Goal: Task Accomplishment & Management: Manage account settings

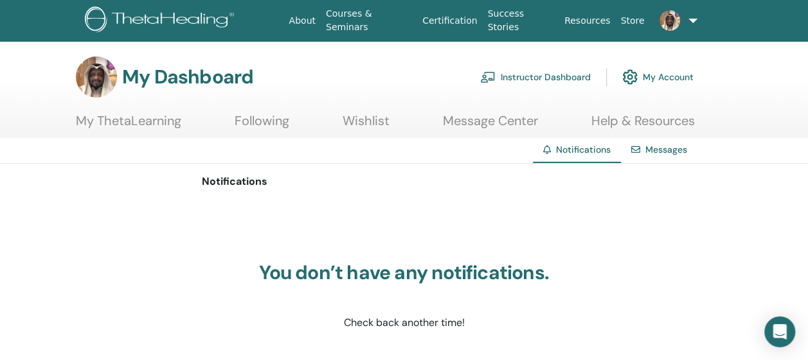
click at [514, 75] on link "Instructor Dashboard" at bounding box center [535, 77] width 111 height 28
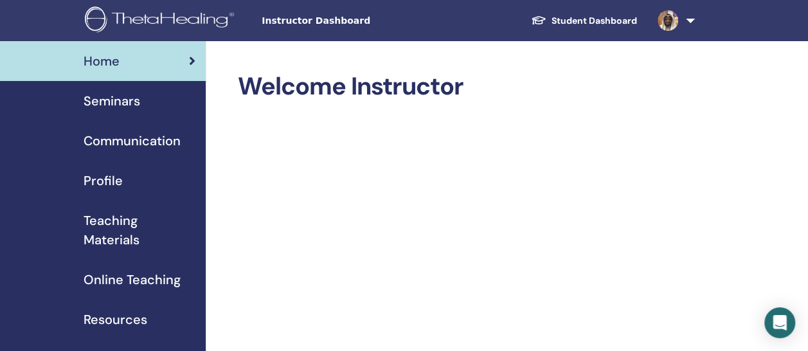
click at [107, 102] on span "Seminars" at bounding box center [112, 100] width 57 height 19
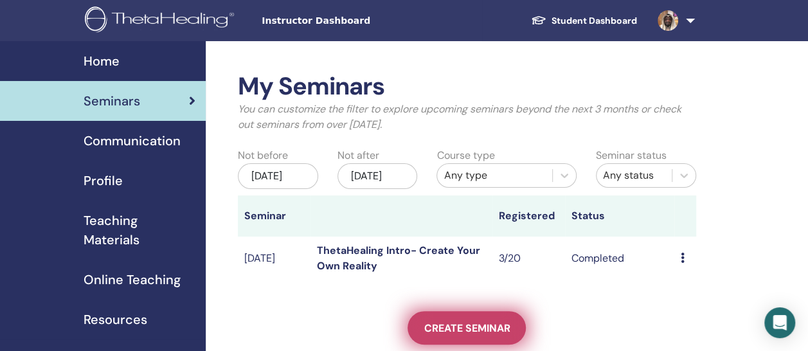
click at [497, 331] on link "Create seminar" at bounding box center [466, 327] width 118 height 33
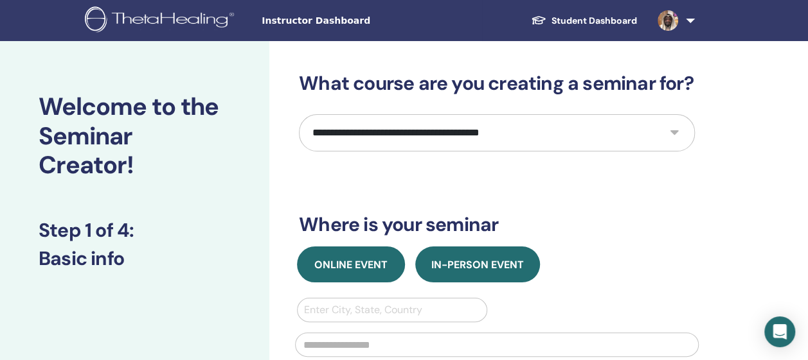
click at [342, 263] on span "Online Event" at bounding box center [350, 264] width 73 height 13
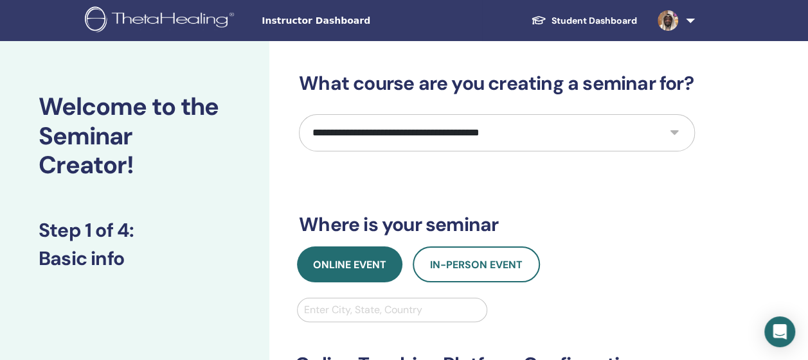
click at [359, 311] on div at bounding box center [392, 310] width 176 height 18
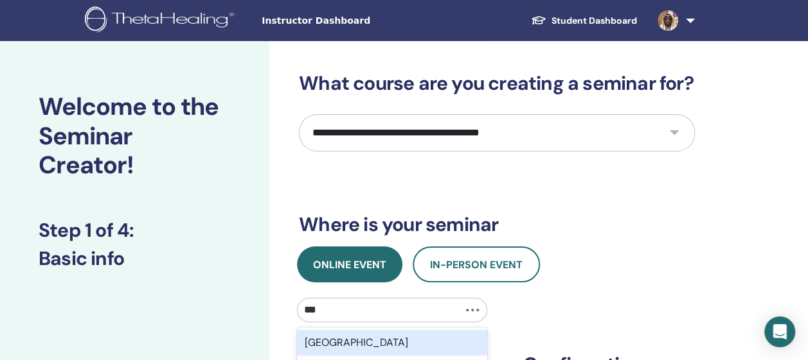
type input "****"
click at [339, 337] on div "Kuwait" at bounding box center [392, 343] width 190 height 26
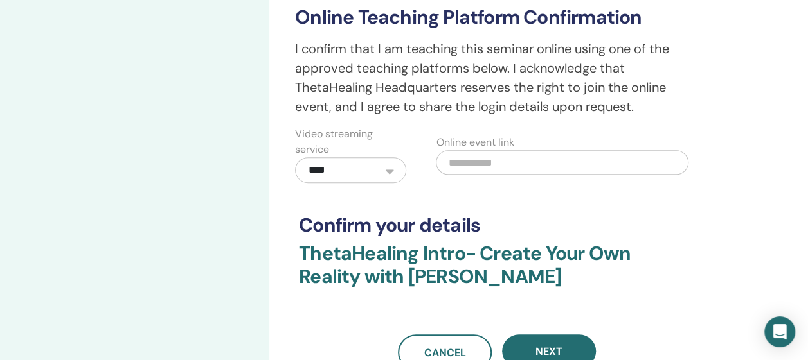
scroll to position [346, 0]
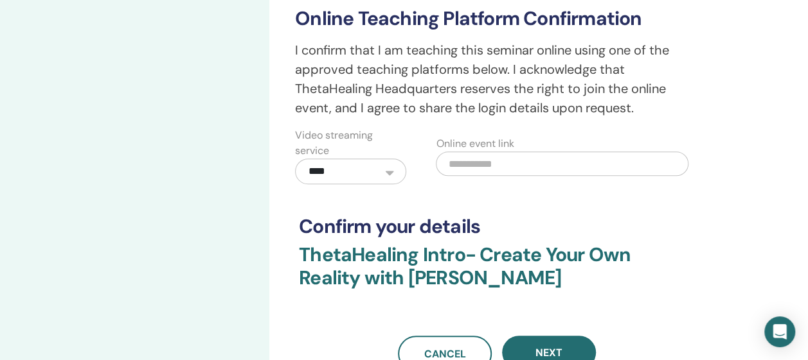
click at [389, 170] on select "**********" at bounding box center [350, 172] width 111 height 26
click at [295, 159] on select "**********" at bounding box center [350, 172] width 111 height 26
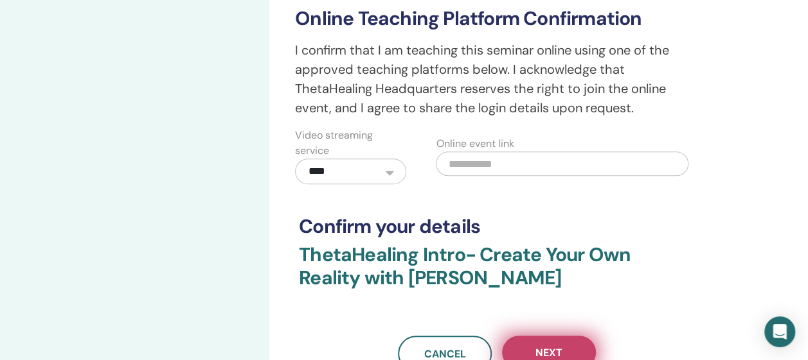
click at [566, 350] on button "Next" at bounding box center [549, 352] width 94 height 33
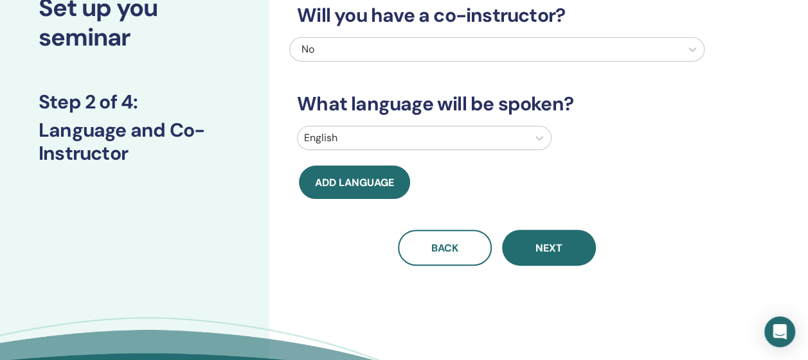
scroll to position [94, 0]
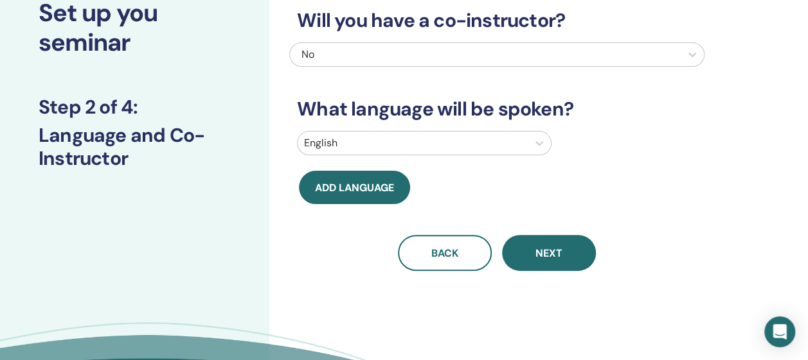
click at [435, 141] on div at bounding box center [412, 143] width 217 height 18
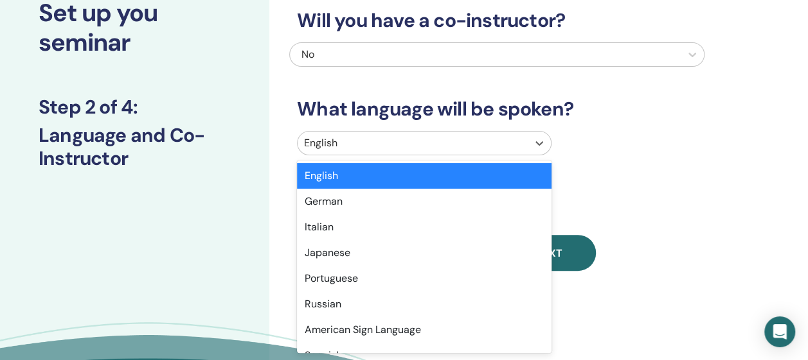
type input "*"
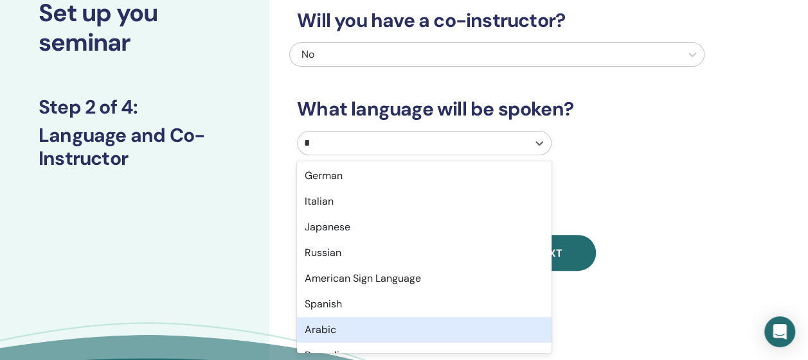
click at [306, 326] on div "Arabic" at bounding box center [424, 330] width 254 height 26
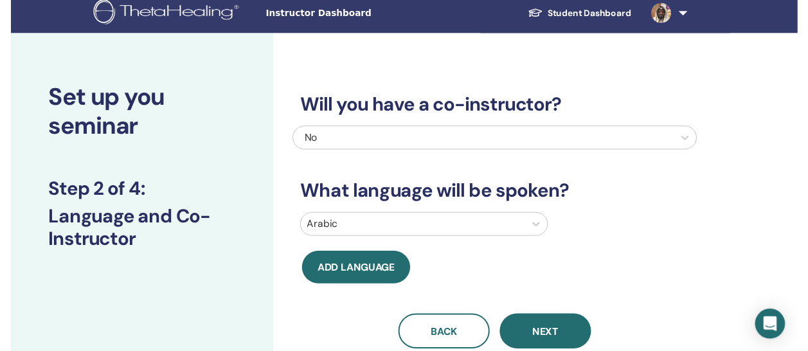
scroll to position [0, 0]
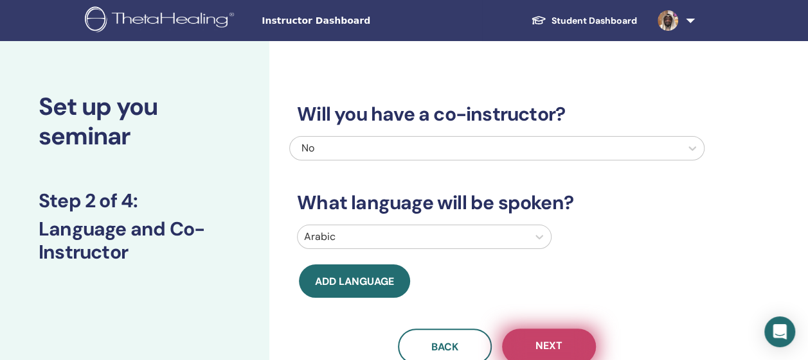
click at [547, 345] on span "Next" at bounding box center [548, 347] width 27 height 16
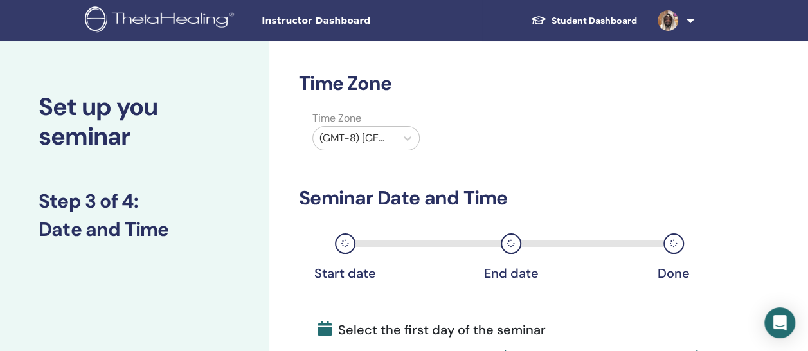
click at [395, 135] on div "(GMT-8) US/Alaska" at bounding box center [354, 138] width 83 height 23
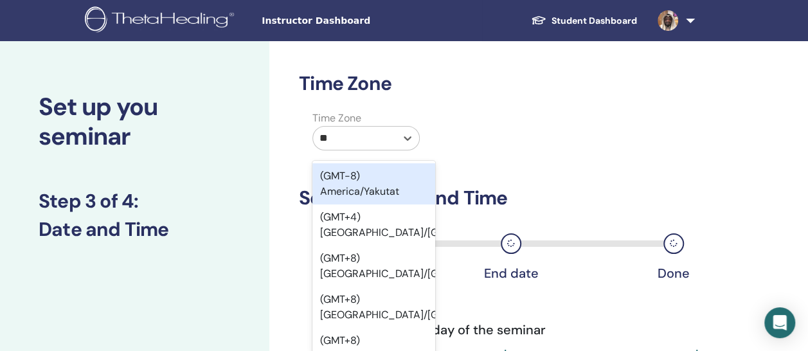
type input "***"
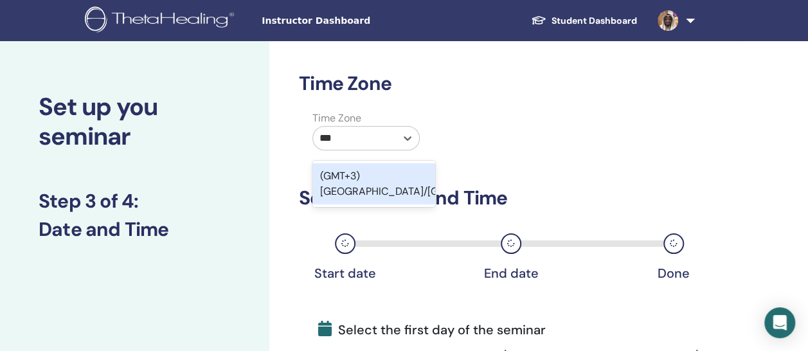
click at [401, 177] on div "(GMT+3) Asia/Kuwait" at bounding box center [373, 183] width 123 height 41
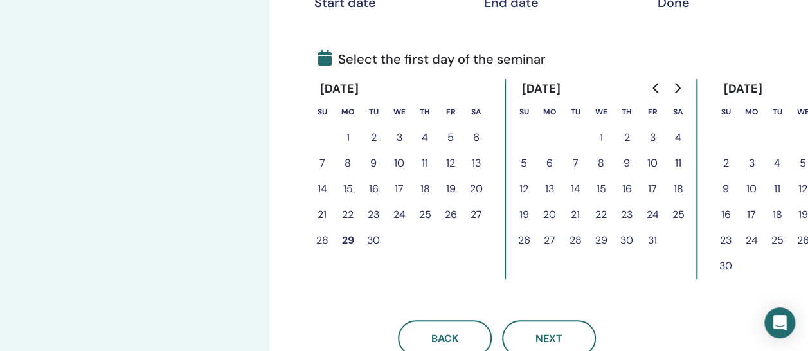
scroll to position [272, 0]
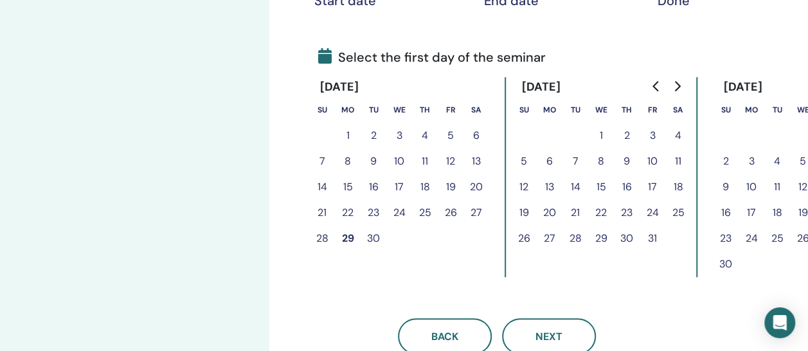
click at [523, 161] on button "5" at bounding box center [524, 161] width 26 height 26
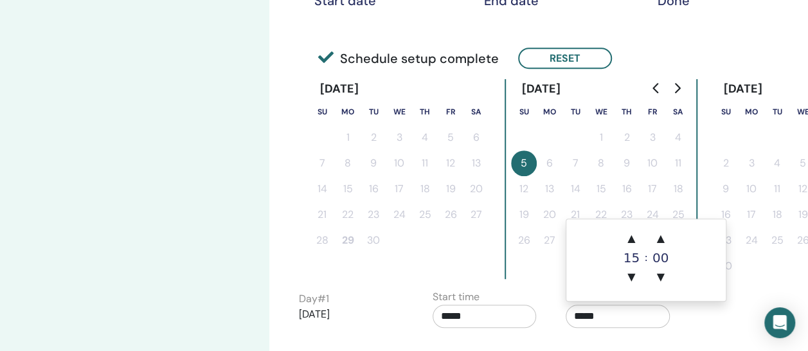
drag, startPoint x: 604, startPoint y: 312, endPoint x: 558, endPoint y: 301, distance: 47.7
click at [558, 301] on div "End time *****" at bounding box center [623, 311] width 134 height 45
click at [634, 237] on span "▲" at bounding box center [631, 239] width 26 height 26
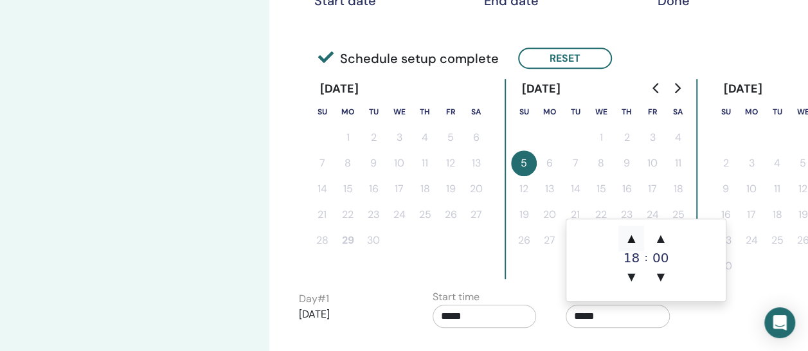
click at [634, 237] on span "▲" at bounding box center [631, 239] width 26 height 26
click at [632, 240] on span "▲" at bounding box center [631, 239] width 26 height 26
click at [632, 241] on span "▲" at bounding box center [631, 239] width 26 height 26
click at [632, 243] on span "▲" at bounding box center [631, 239] width 26 height 26
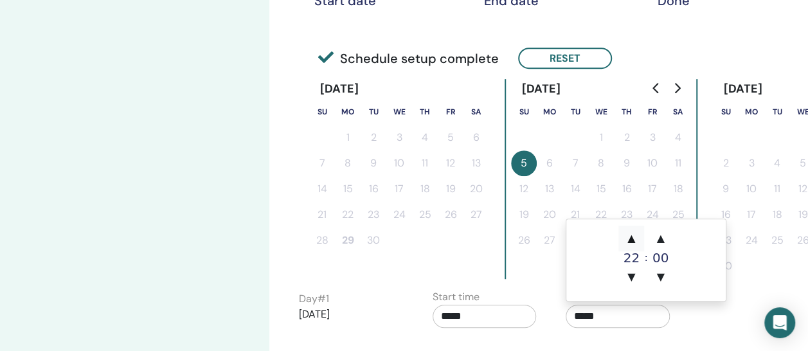
type input "*****"
click at [634, 236] on span "▲" at bounding box center [631, 239] width 26 height 26
click at [632, 276] on span "▼" at bounding box center [631, 277] width 26 height 26
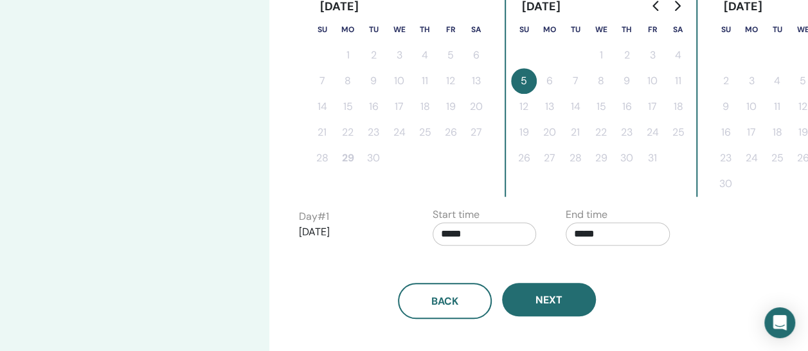
scroll to position [359, 0]
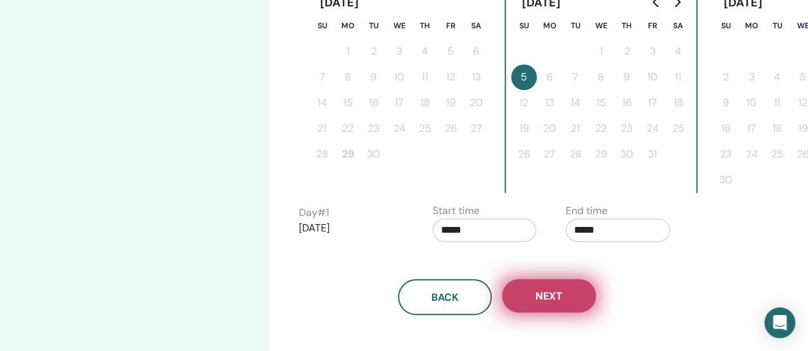
click at [530, 296] on button "Next" at bounding box center [549, 295] width 94 height 33
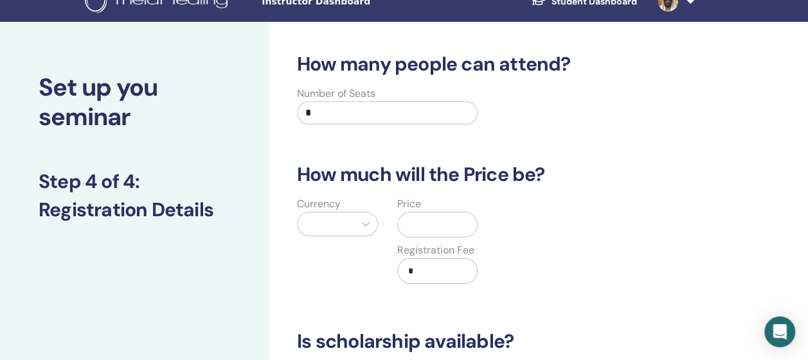
scroll to position [22, 0]
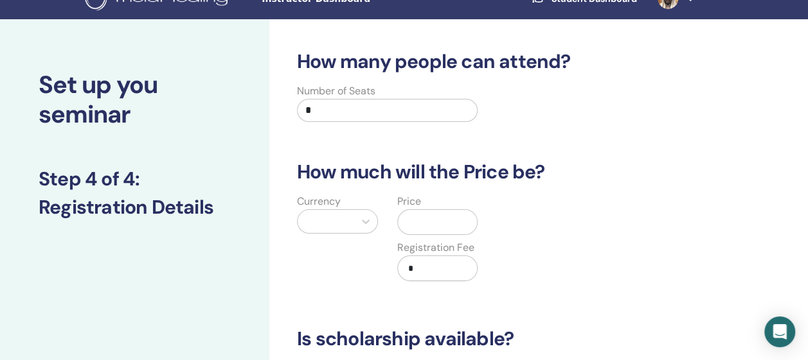
drag, startPoint x: 373, startPoint y: 104, endPoint x: 271, endPoint y: 96, distance: 102.5
type input "**"
click at [333, 218] on div at bounding box center [326, 222] width 44 height 18
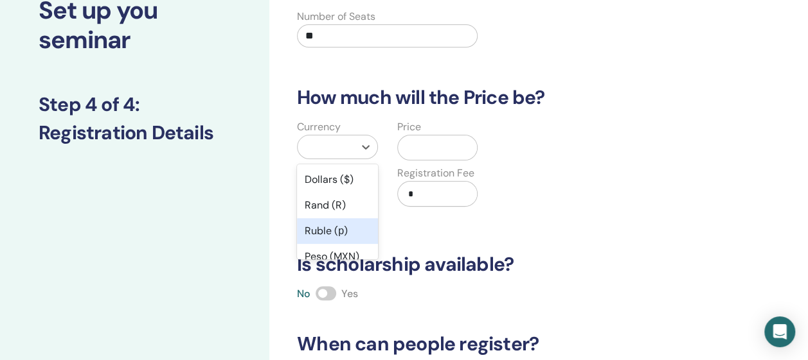
scroll to position [98, 0]
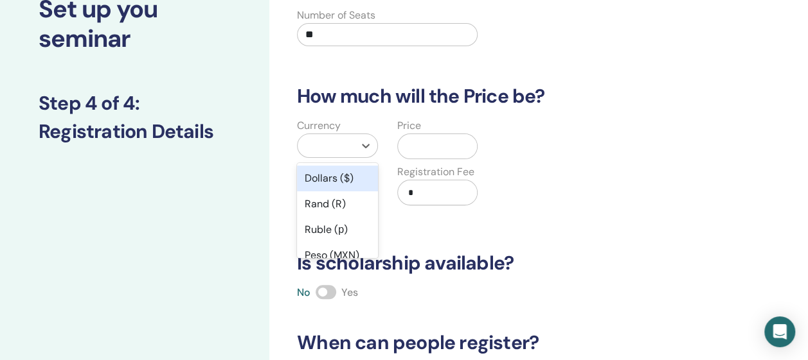
click at [334, 182] on div "Dollars ($)" at bounding box center [337, 179] width 81 height 26
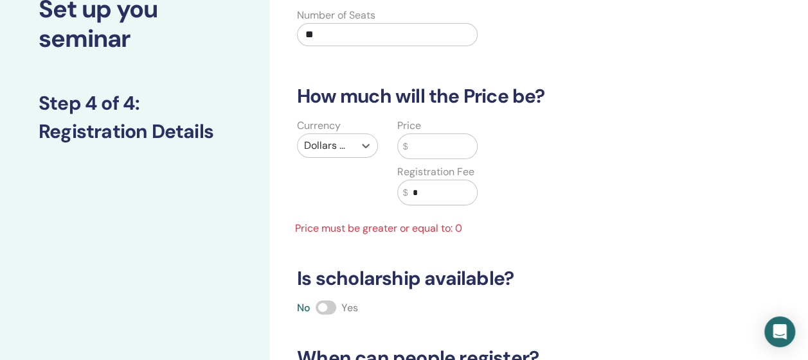
click at [415, 145] on input "text" at bounding box center [441, 146] width 69 height 24
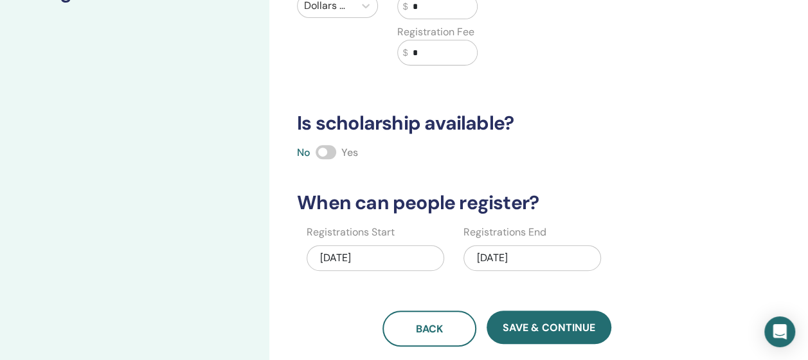
scroll to position [239, 0]
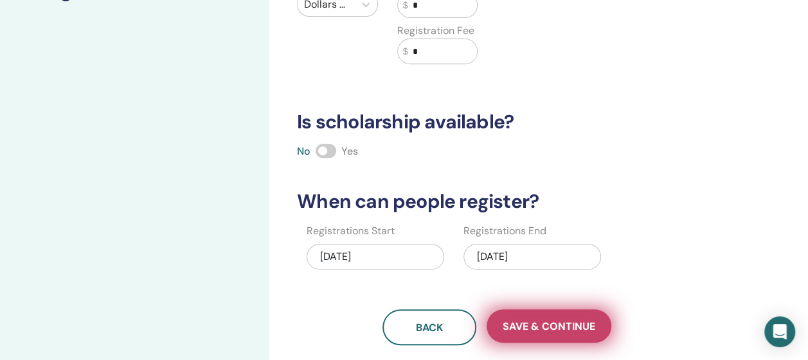
type input "*"
click at [578, 323] on span "Save & Continue" at bounding box center [549, 326] width 93 height 13
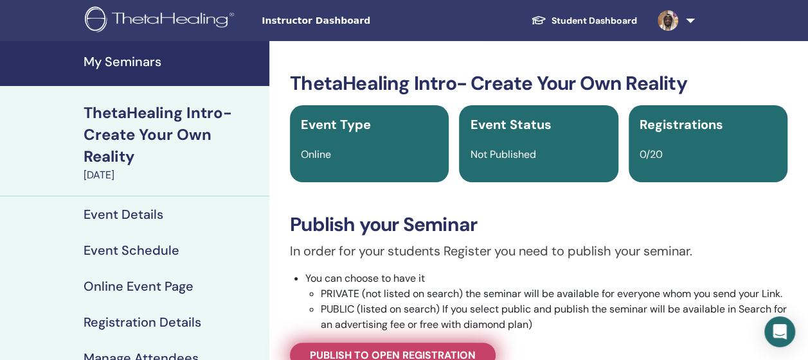
click at [432, 351] on span "Publish to open registration" at bounding box center [393, 355] width 166 height 13
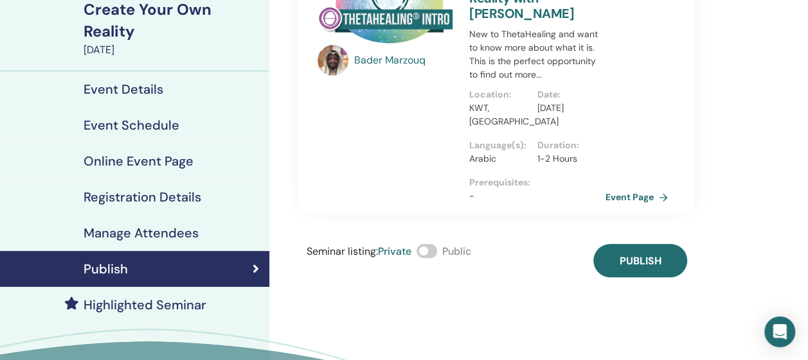
scroll to position [127, 0]
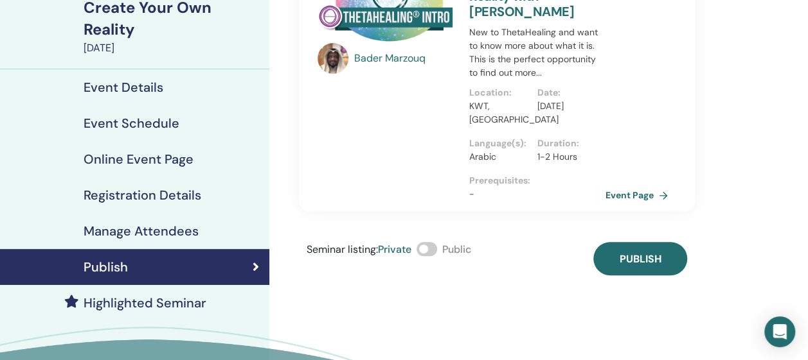
click at [429, 248] on span at bounding box center [426, 249] width 21 height 14
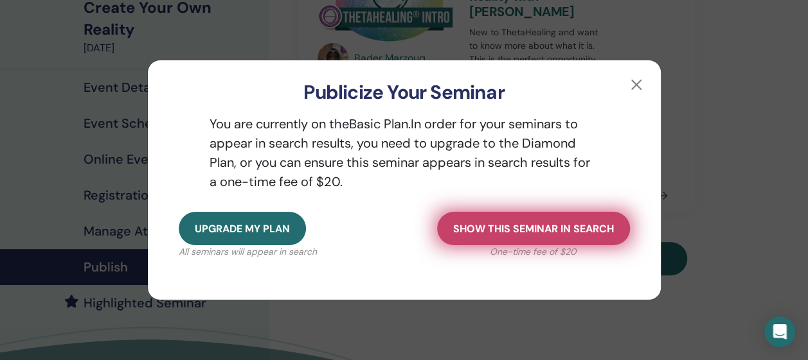
click at [463, 233] on span "Show this seminar in search" at bounding box center [533, 228] width 161 height 13
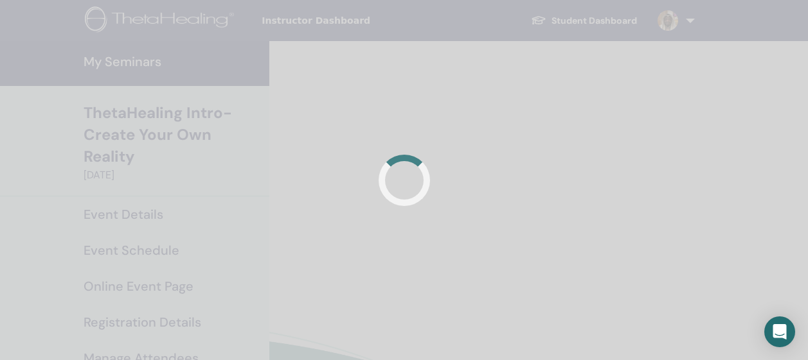
scroll to position [127, 0]
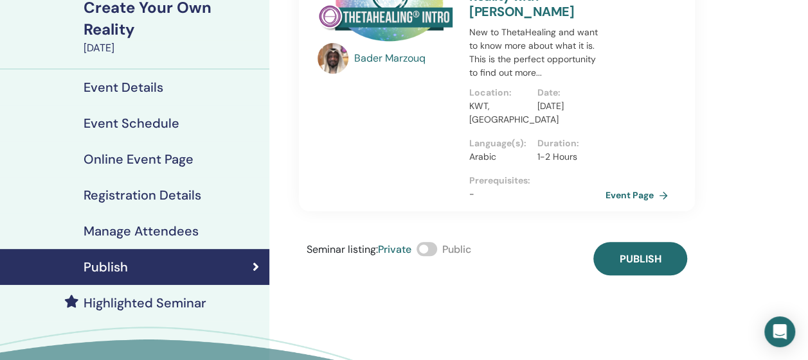
click at [424, 251] on span at bounding box center [426, 249] width 21 height 14
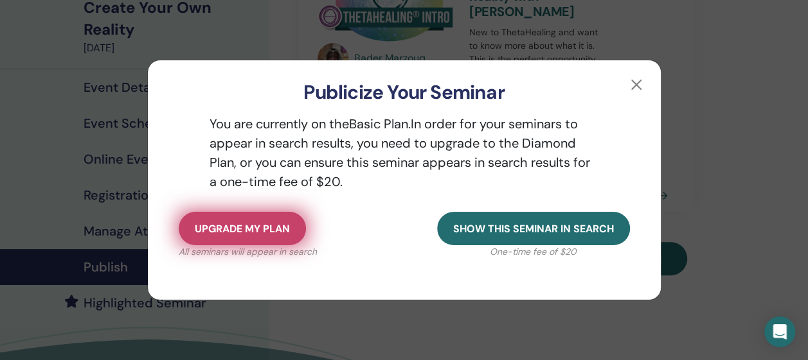
click at [274, 236] on button "Upgrade my plan" at bounding box center [242, 228] width 127 height 33
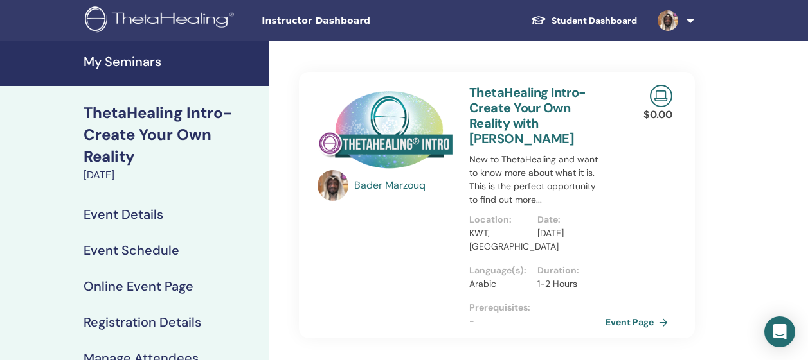
scroll to position [127, 0]
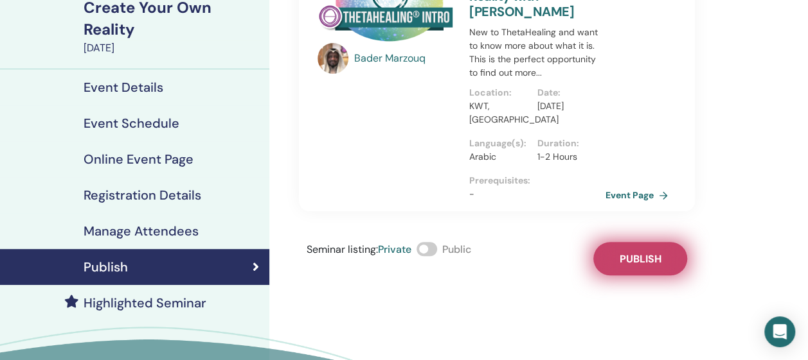
click at [625, 261] on span "Publish" at bounding box center [640, 259] width 42 height 13
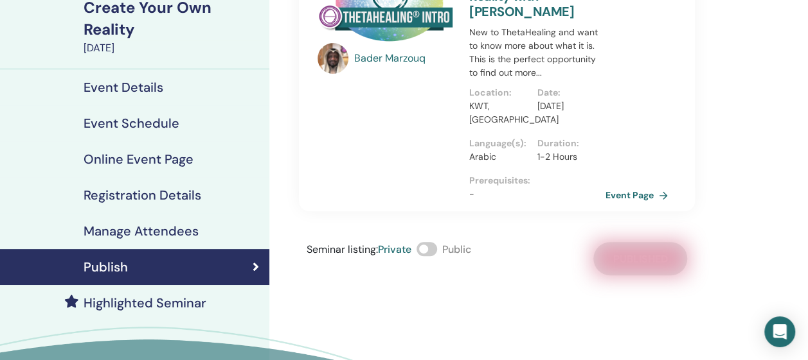
scroll to position [0, 0]
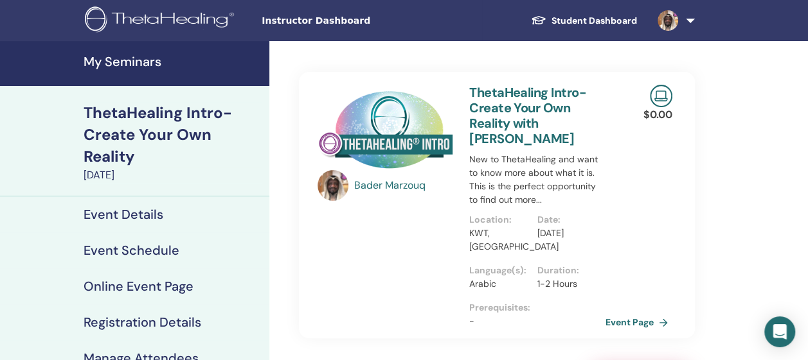
click at [121, 62] on h4 "My Seminars" at bounding box center [173, 61] width 178 height 15
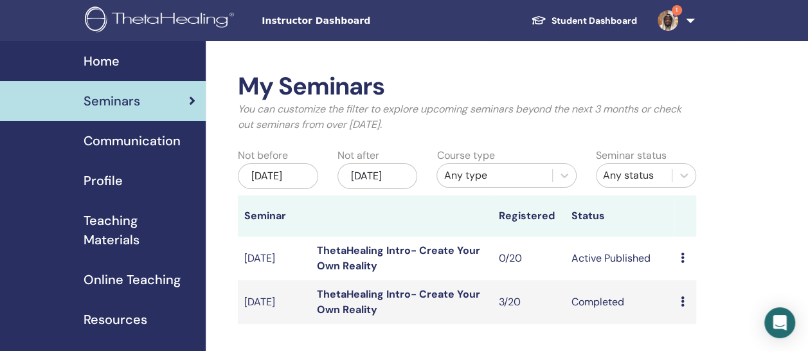
click at [144, 22] on img at bounding box center [162, 20] width 154 height 29
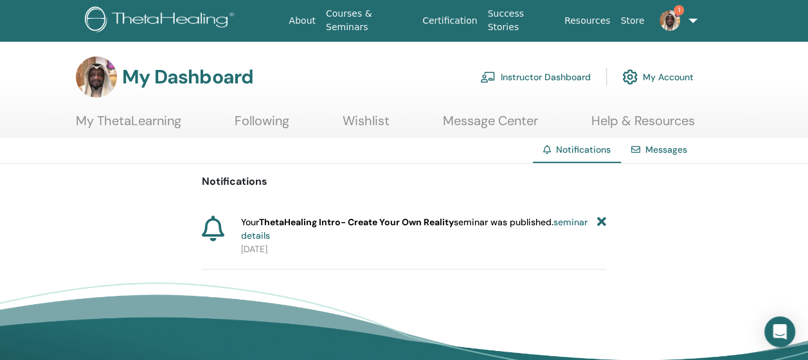
click at [577, 218] on link "seminar details" at bounding box center [414, 229] width 346 height 25
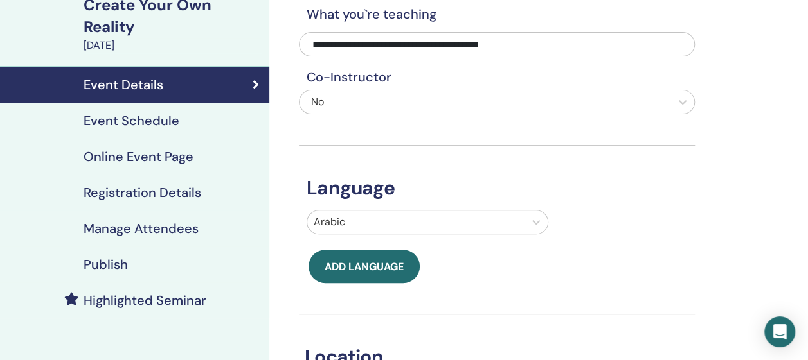
scroll to position [129, 0]
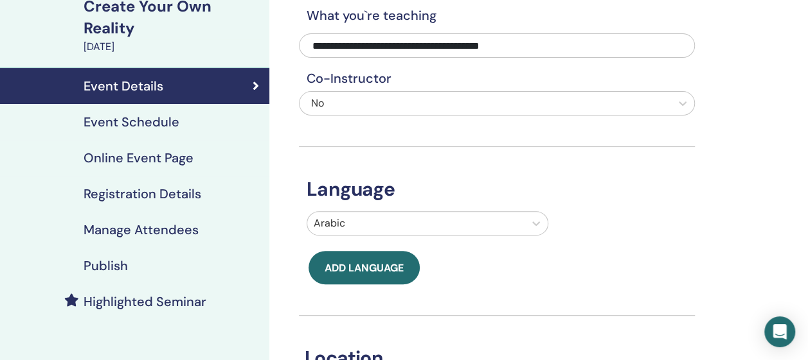
click at [104, 266] on h4 "Publish" at bounding box center [106, 265] width 44 height 15
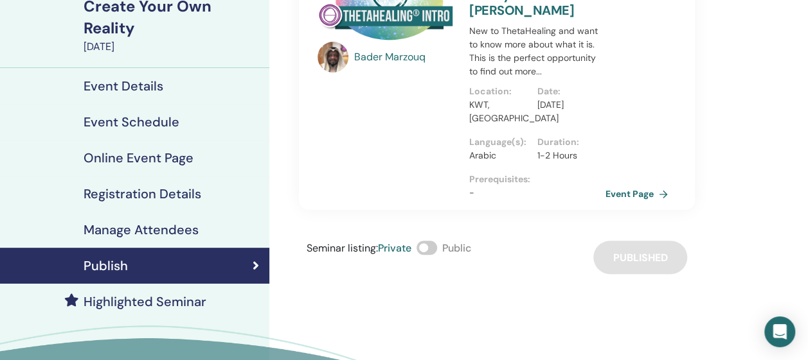
drag, startPoint x: 427, startPoint y: 246, endPoint x: 444, endPoint y: 245, distance: 17.4
click at [444, 245] on div "Seminar listing : Private Public" at bounding box center [389, 257] width 165 height 33
click at [440, 262] on div "Seminar listing : Private Public" at bounding box center [389, 257] width 165 height 33
click at [433, 243] on span at bounding box center [426, 248] width 21 height 14
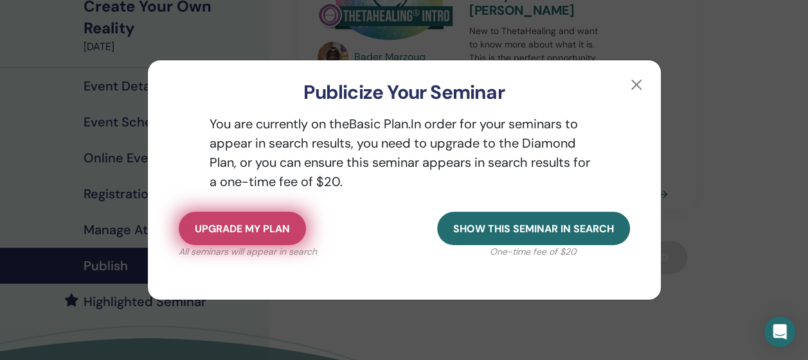
click at [217, 233] on span "Upgrade my plan" at bounding box center [242, 228] width 95 height 13
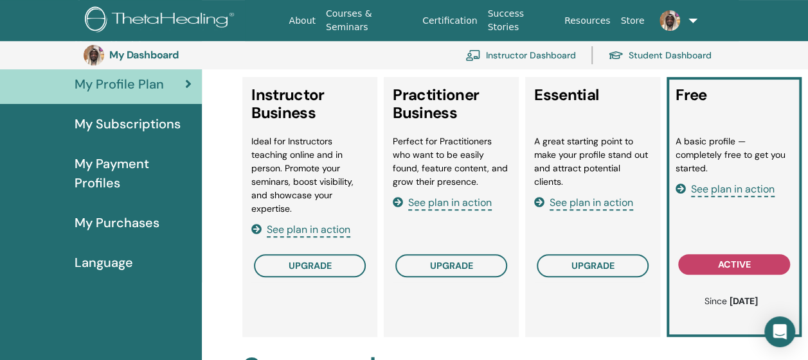
scroll to position [157, 0]
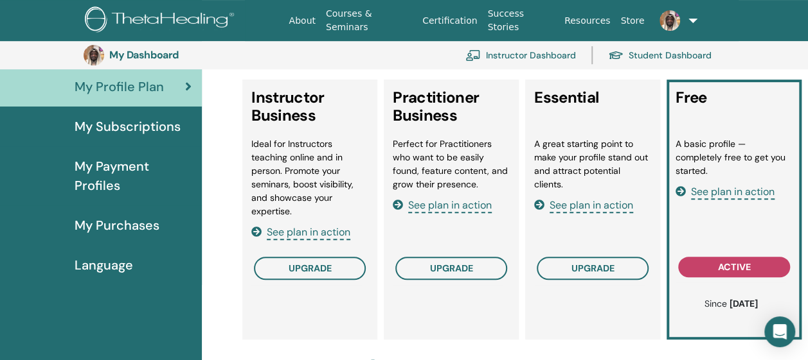
click at [727, 195] on span "See plan in action" at bounding box center [733, 192] width 84 height 15
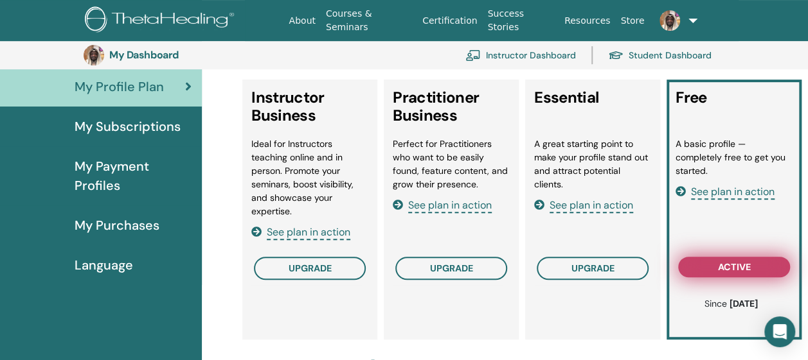
click at [728, 265] on span "active" at bounding box center [734, 267] width 33 height 10
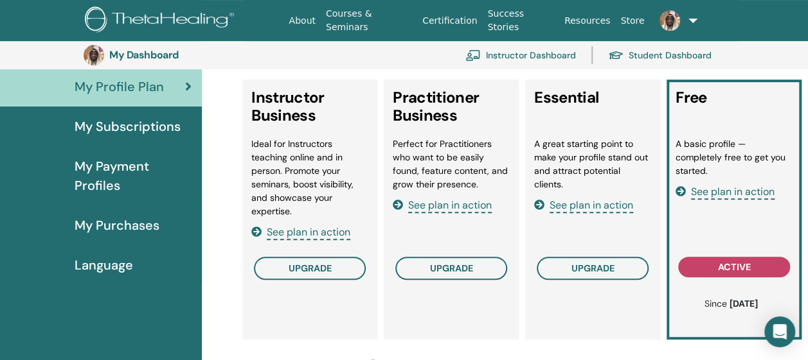
click at [690, 19] on link at bounding box center [674, 20] width 51 height 41
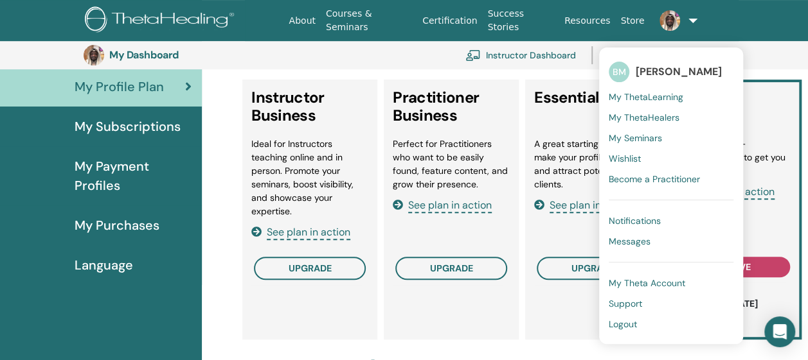
click at [622, 220] on span "Notifications" at bounding box center [635, 221] width 52 height 12
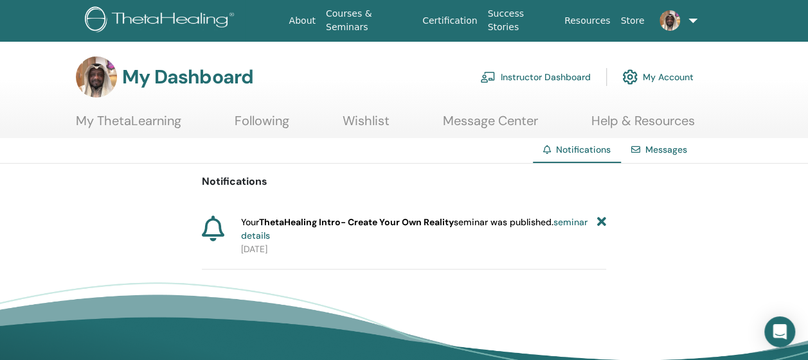
click at [538, 76] on link "Instructor Dashboard" at bounding box center [535, 77] width 111 height 28
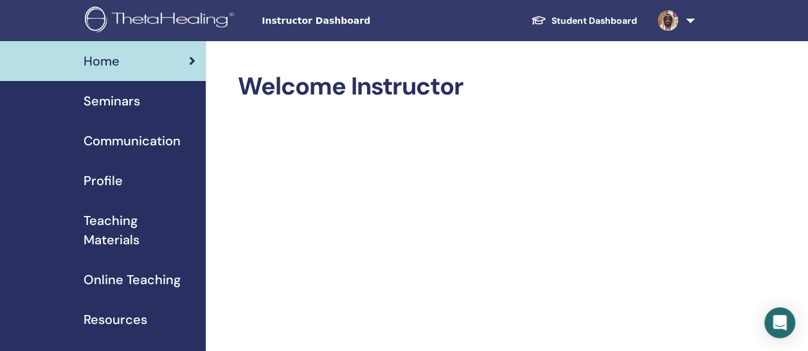
click at [111, 98] on span "Seminars" at bounding box center [112, 100] width 57 height 19
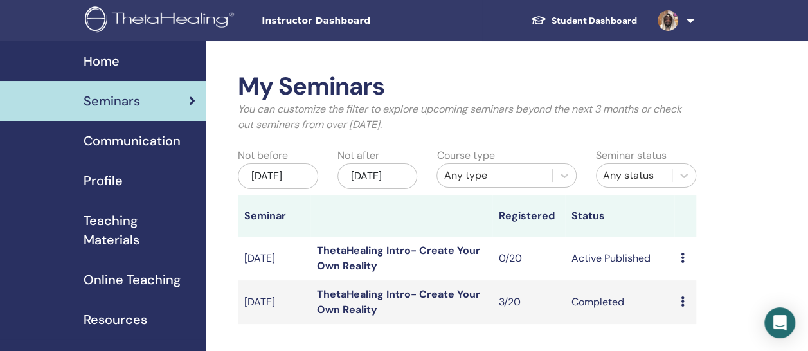
click at [682, 263] on icon at bounding box center [682, 258] width 4 height 10
click at [684, 280] on link "Preview" at bounding box center [684, 277] width 37 height 13
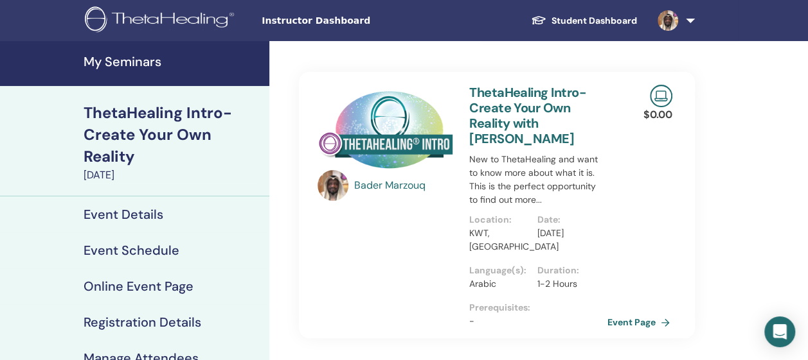
click at [632, 324] on link "Event Page" at bounding box center [640, 322] width 67 height 19
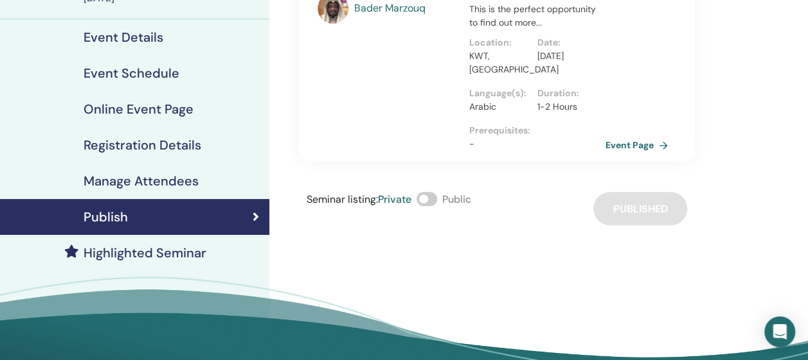
scroll to position [179, 0]
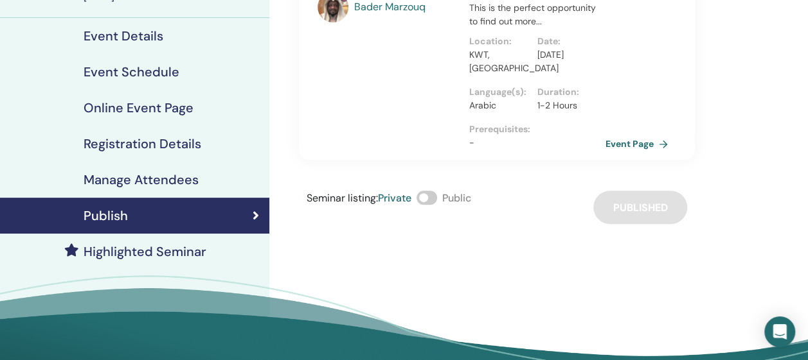
click at [450, 197] on span "Public" at bounding box center [456, 197] width 29 height 13
click at [427, 199] on span at bounding box center [426, 198] width 21 height 14
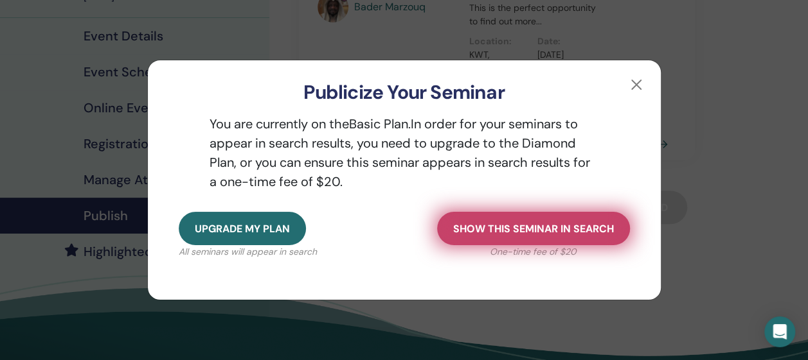
click at [456, 226] on span "Show this seminar in search" at bounding box center [533, 228] width 161 height 13
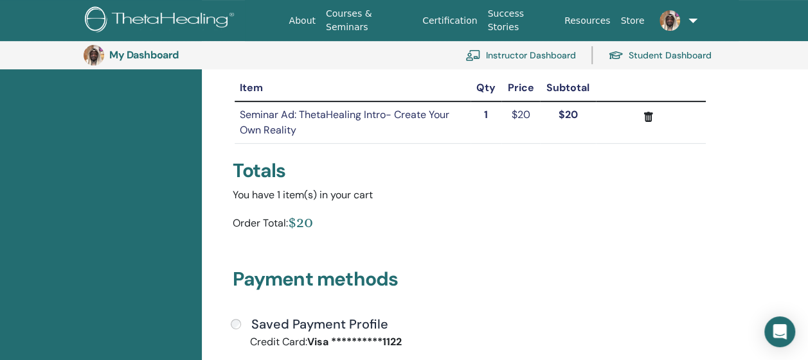
scroll to position [147, 0]
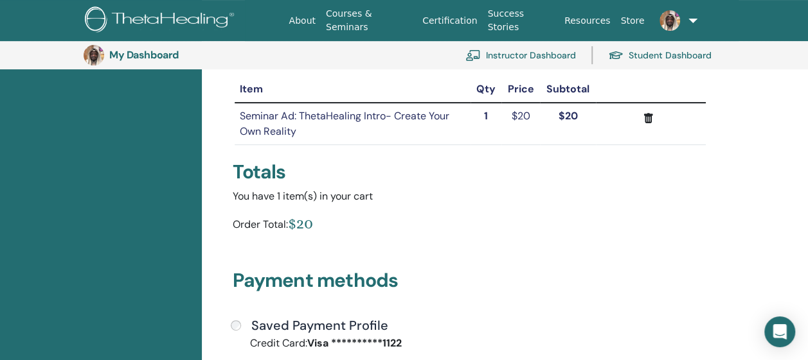
click at [134, 20] on img at bounding box center [162, 20] width 154 height 29
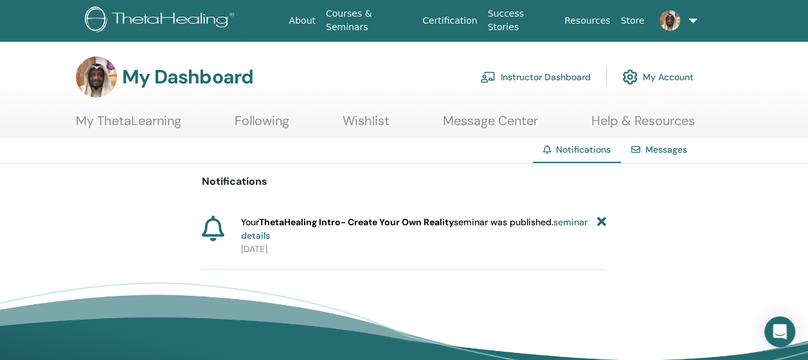
click at [530, 73] on link "Instructor Dashboard" at bounding box center [535, 77] width 111 height 28
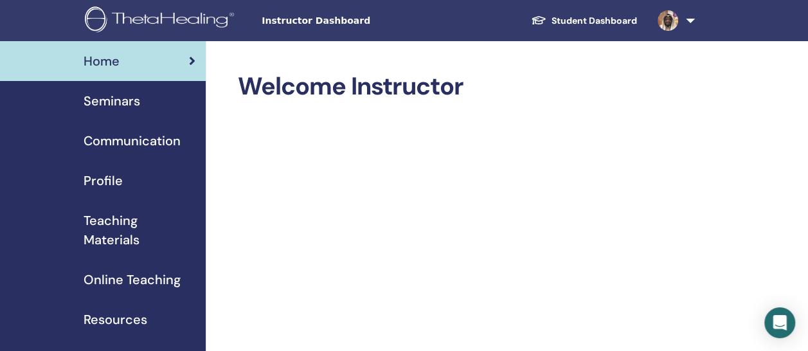
click at [114, 142] on span "Communication" at bounding box center [132, 140] width 97 height 19
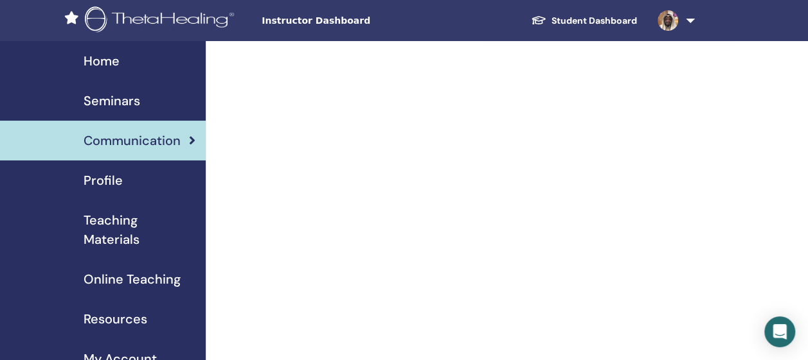
click at [125, 99] on span "Seminars" at bounding box center [112, 100] width 57 height 19
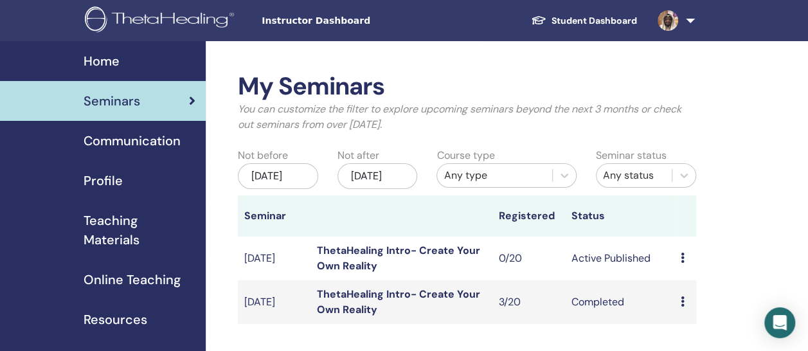
click at [366, 260] on link "ThetaHealing Intro- Create Your Own Reality" at bounding box center [398, 258] width 163 height 29
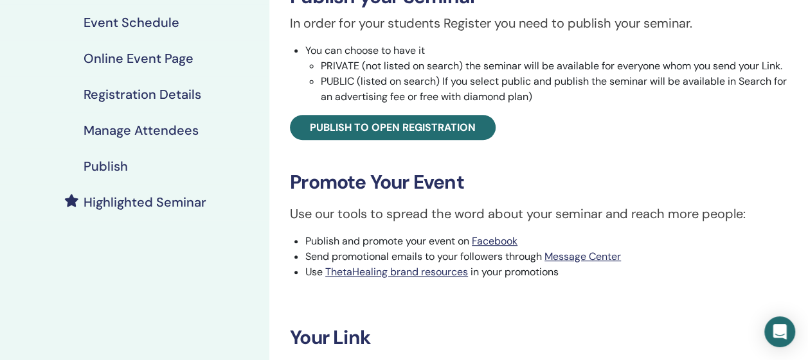
scroll to position [226, 0]
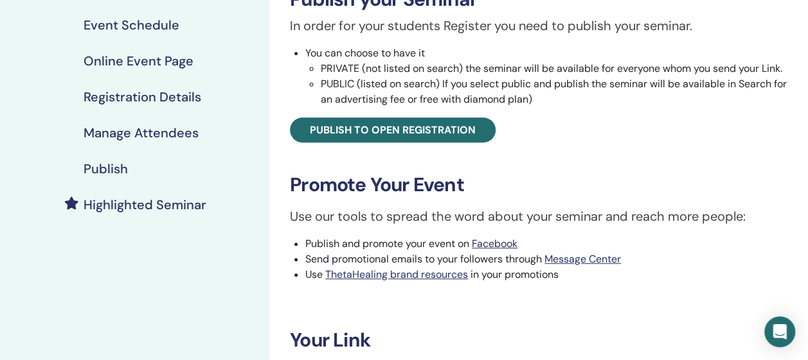
click at [141, 132] on h4 "Manage Attendees" at bounding box center [141, 132] width 115 height 15
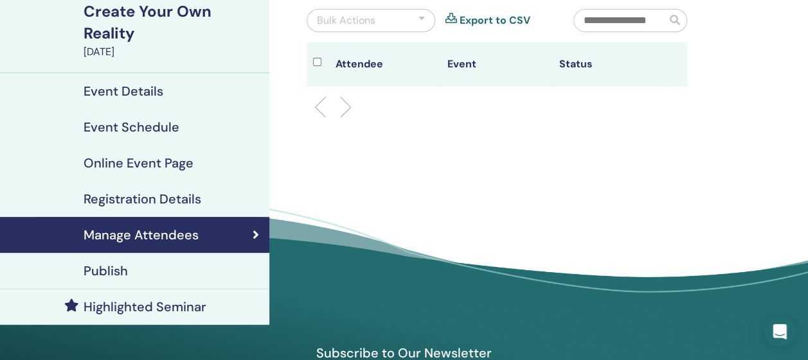
scroll to position [124, 0]
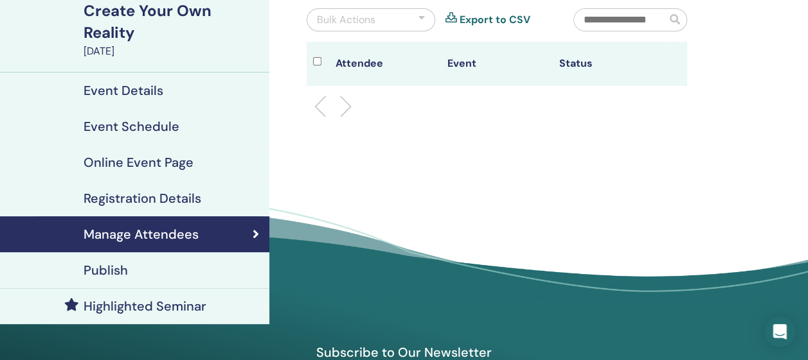
click at [109, 271] on h4 "Publish" at bounding box center [106, 270] width 44 height 15
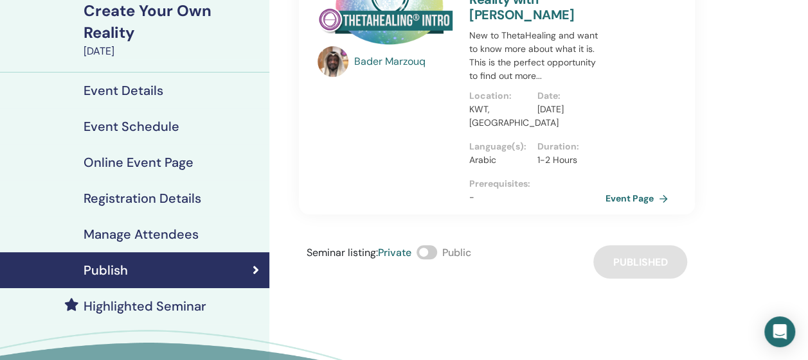
click at [599, 265] on div "Seminar listing : Private Public Published" at bounding box center [497, 261] width 396 height 33
click at [430, 255] on span at bounding box center [426, 252] width 21 height 14
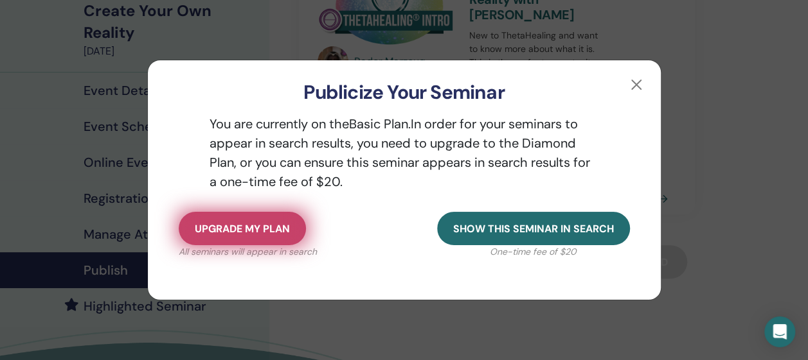
click at [251, 227] on span "Upgrade my plan" at bounding box center [242, 228] width 95 height 13
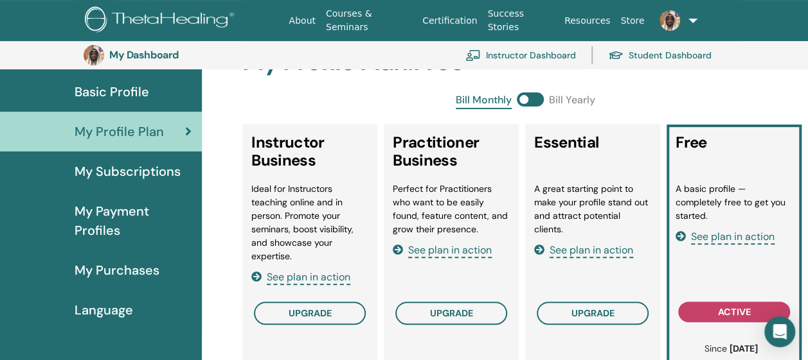
scroll to position [109, 0]
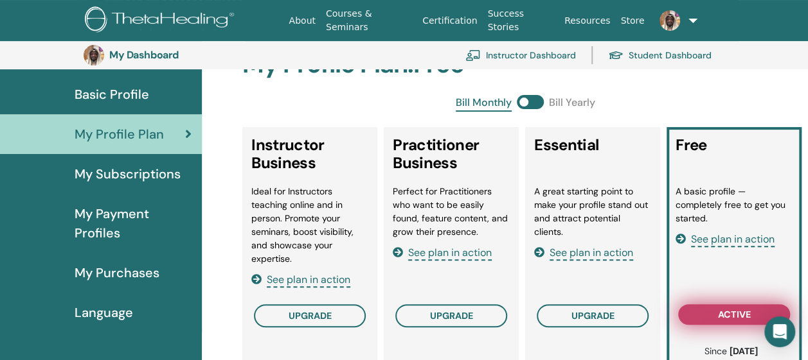
click at [711, 315] on button "active" at bounding box center [734, 315] width 112 height 21
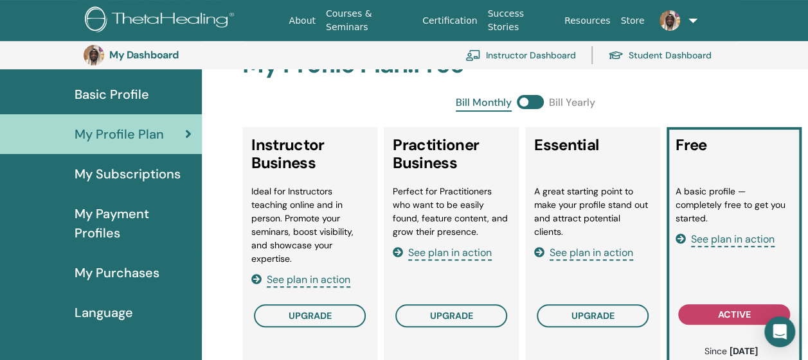
click at [128, 170] on span "My Subscriptions" at bounding box center [128, 174] width 106 height 19
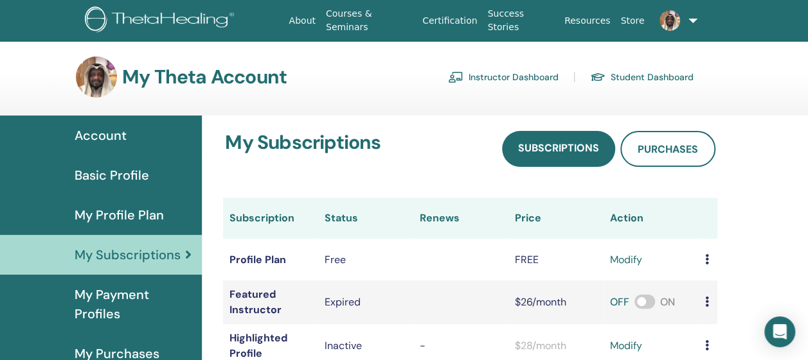
click at [127, 304] on span "My Payment Profiles" at bounding box center [133, 304] width 117 height 39
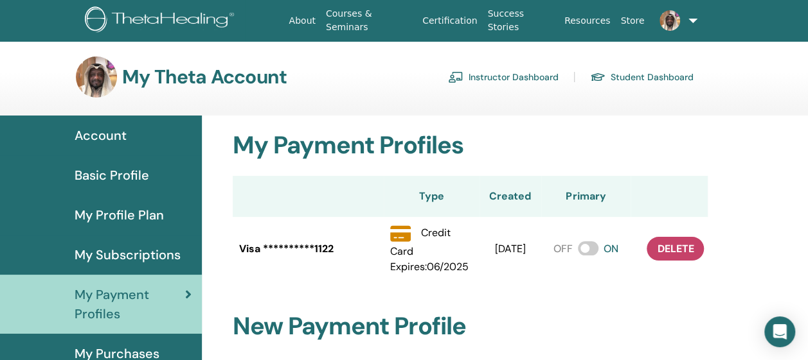
click at [585, 253] on span at bounding box center [588, 249] width 21 height 14
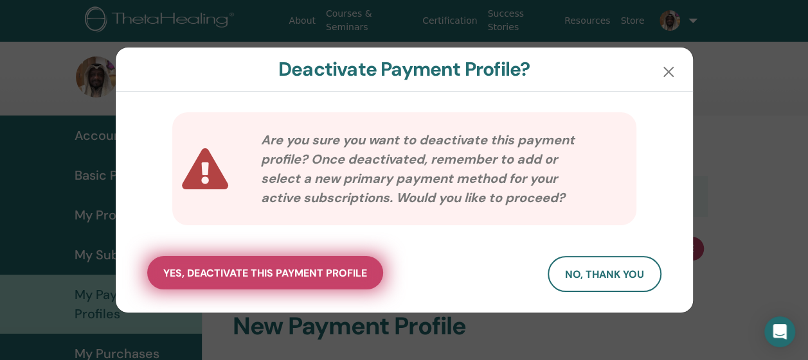
click at [354, 274] on span "yes, deactivate this payment profile" at bounding box center [265, 273] width 204 height 13
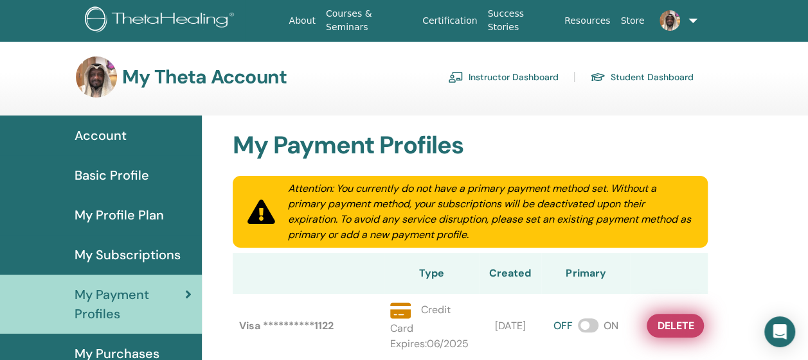
click at [670, 333] on span "delete" at bounding box center [675, 325] width 37 height 13
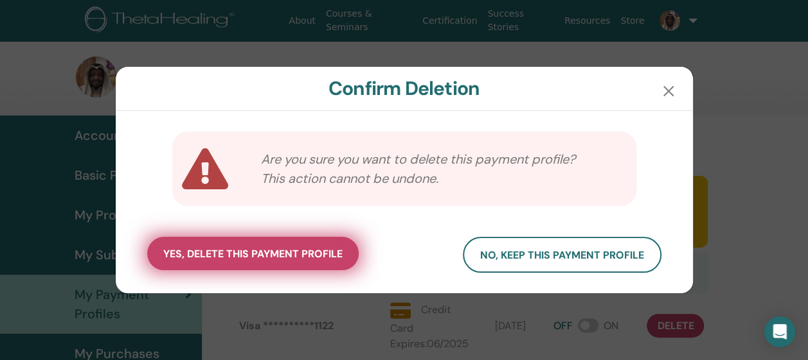
click at [236, 249] on span "yes, delete this payment profile" at bounding box center [252, 253] width 179 height 13
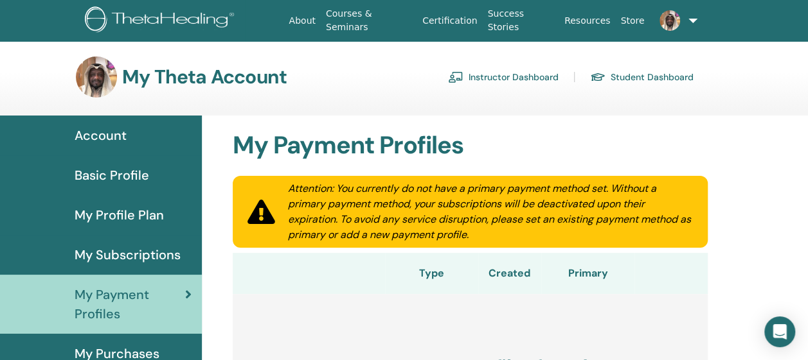
click at [112, 138] on span "Account" at bounding box center [101, 135] width 52 height 19
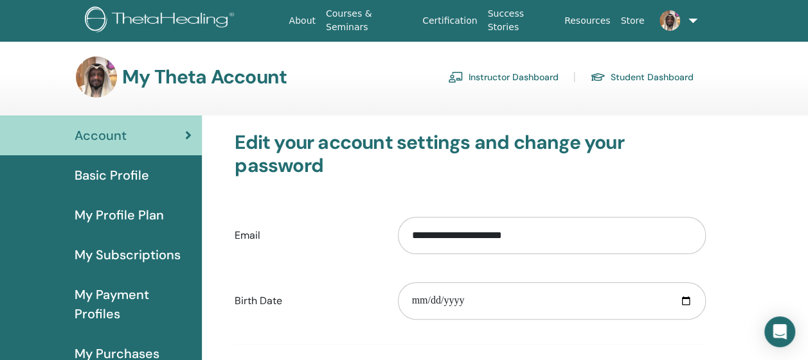
click at [86, 176] on span "Basic Profile" at bounding box center [112, 175] width 75 height 19
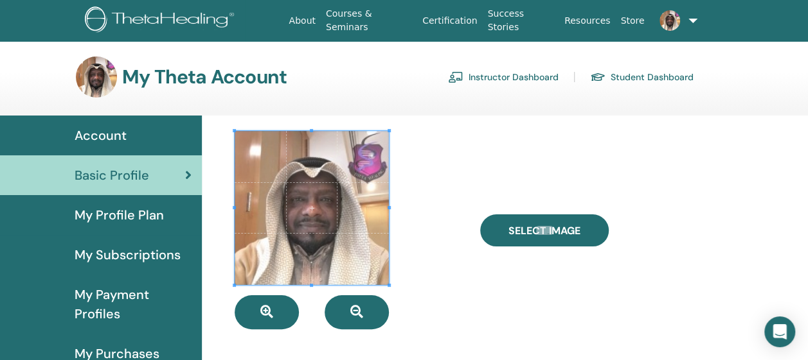
click at [476, 75] on link "Instructor Dashboard" at bounding box center [503, 77] width 111 height 21
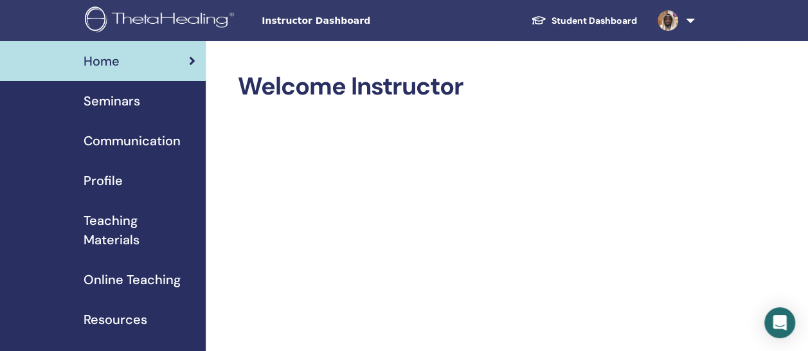
click at [126, 107] on span "Seminars" at bounding box center [112, 100] width 57 height 19
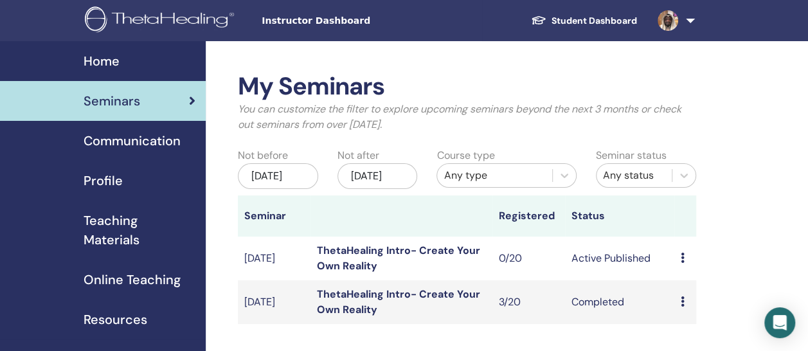
click at [682, 263] on icon at bounding box center [682, 258] width 4 height 10
click at [679, 337] on p "Cancel" at bounding box center [690, 338] width 49 height 15
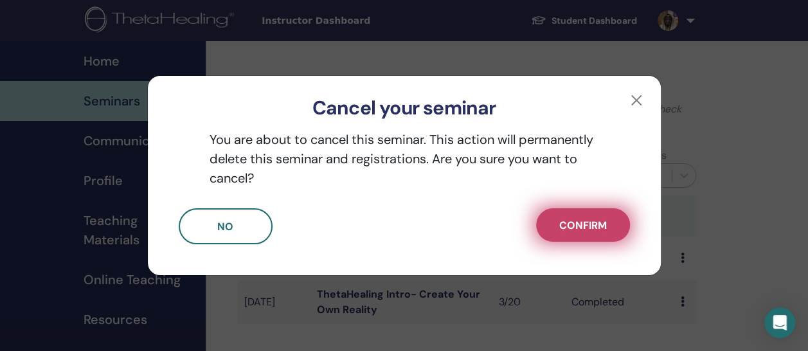
click at [559, 222] on span "Confirm" at bounding box center [583, 224] width 48 height 13
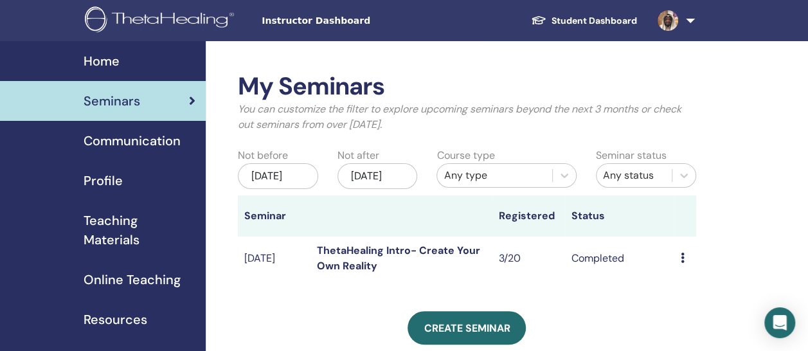
click at [122, 277] on span "Online Teaching" at bounding box center [132, 279] width 97 height 19
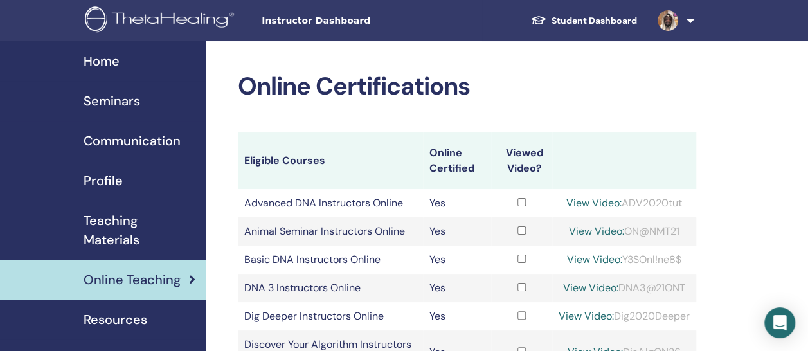
click at [162, 22] on img at bounding box center [162, 20] width 154 height 29
